Goal: Information Seeking & Learning: Learn about a topic

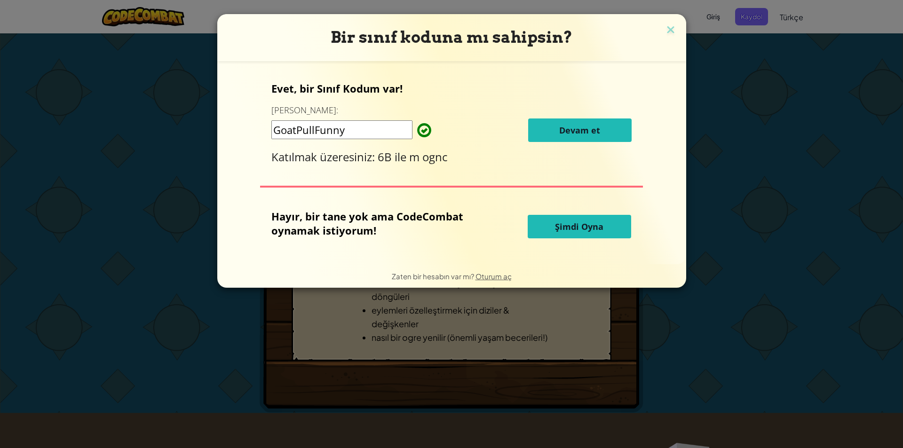
click at [384, 133] on input "GoatPullFunny" at bounding box center [341, 129] width 141 height 19
click at [357, 135] on input "GoatPullFunny" at bounding box center [341, 129] width 141 height 19
click at [556, 233] on button "Şimdi Oyna" at bounding box center [578, 227] width 103 height 24
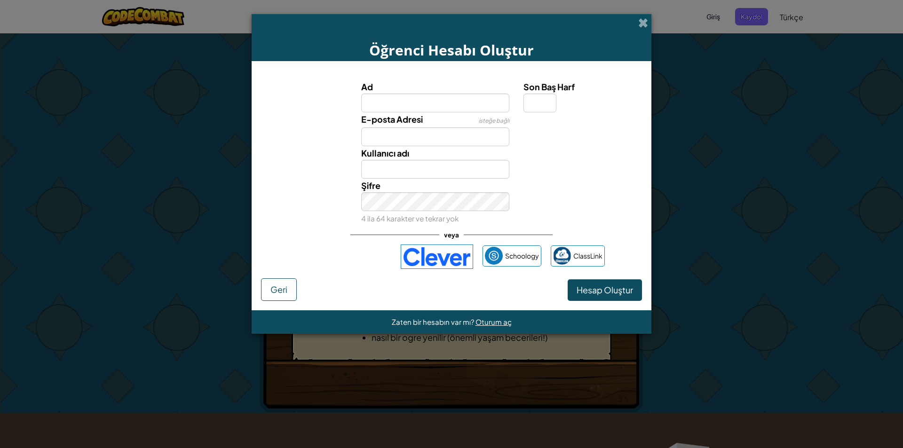
select select "tr"
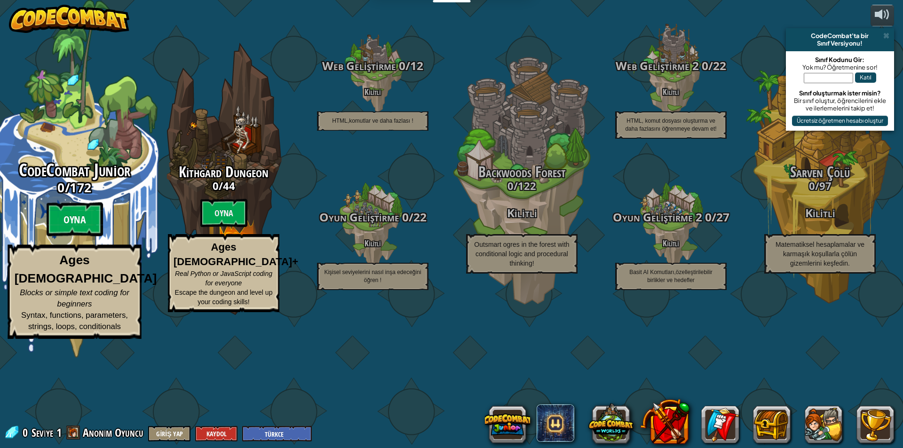
click at [73, 236] on btn "Oyna" at bounding box center [75, 220] width 56 height 34
select select "tr"
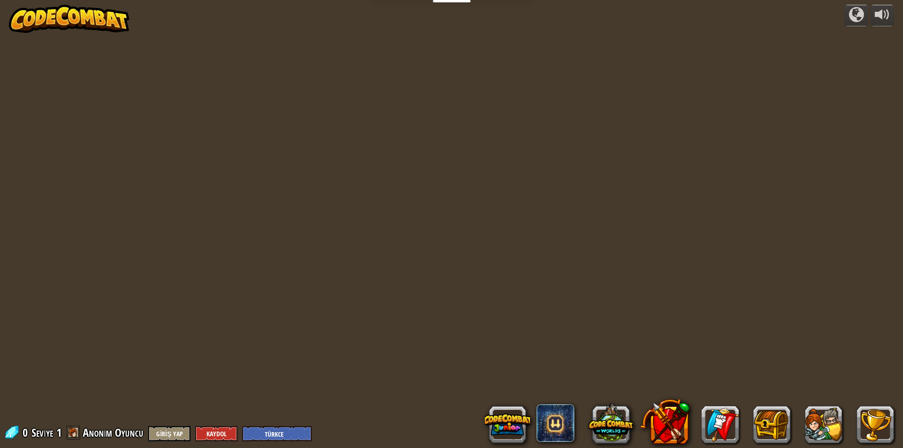
select select "tr"
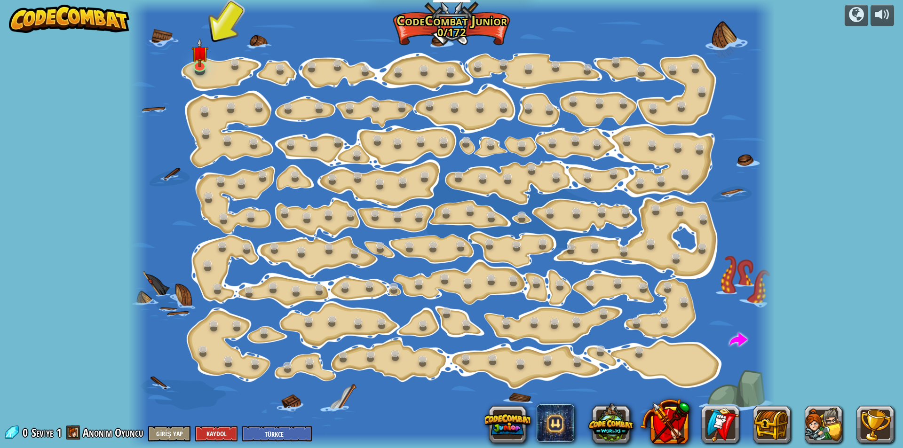
click at [222, 71] on div at bounding box center [451, 224] width 646 height 448
click at [159, 77] on div at bounding box center [451, 224] width 646 height 448
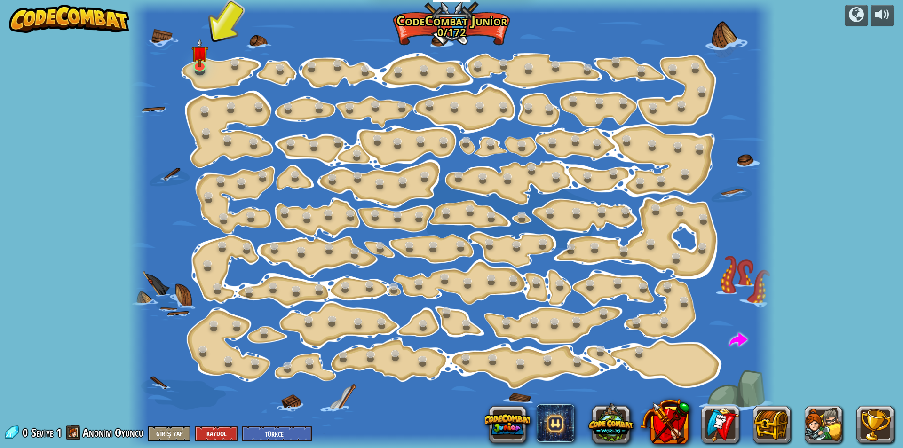
click at [210, 69] on div at bounding box center [451, 224] width 646 height 448
click at [194, 65] on img at bounding box center [199, 45] width 17 height 39
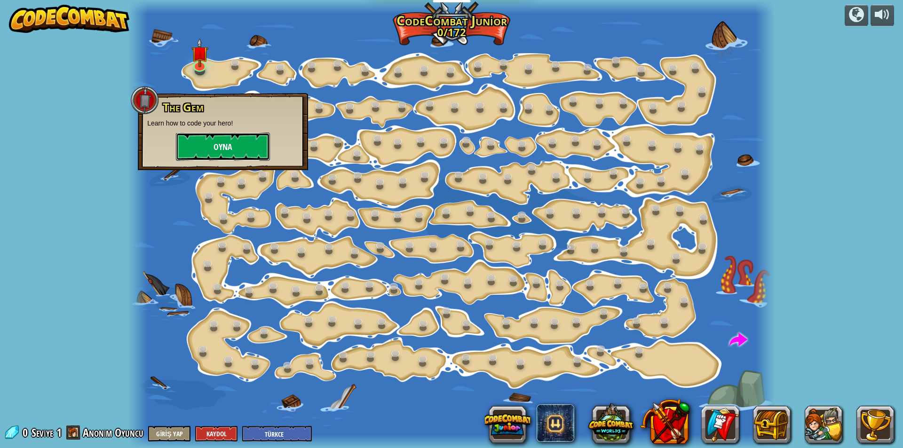
click at [204, 147] on button "Oyna" at bounding box center [223, 147] width 94 height 28
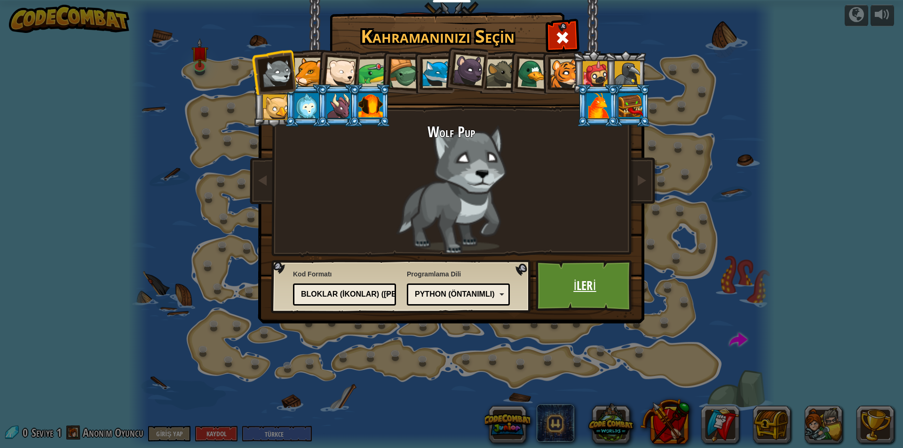
click at [587, 284] on link "İleri" at bounding box center [584, 286] width 98 height 52
